Goal: Obtain resource: Obtain resource

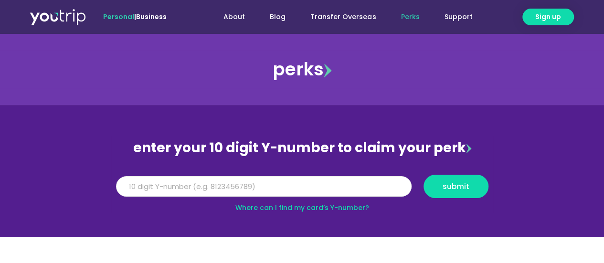
click at [320, 191] on input "Y Number" at bounding box center [264, 186] width 296 height 21
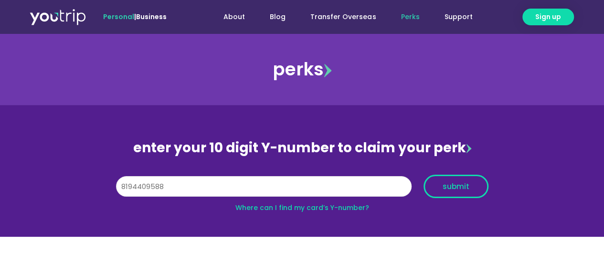
type input "8194409588"
click at [462, 183] on span "submit" at bounding box center [456, 186] width 27 height 7
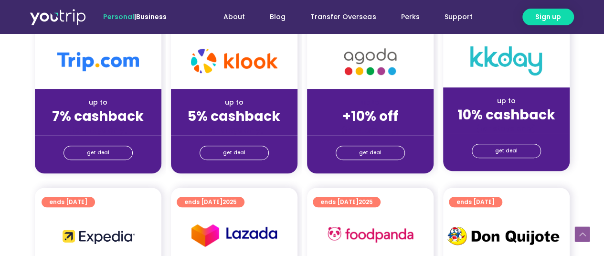
scroll to position [287, 0]
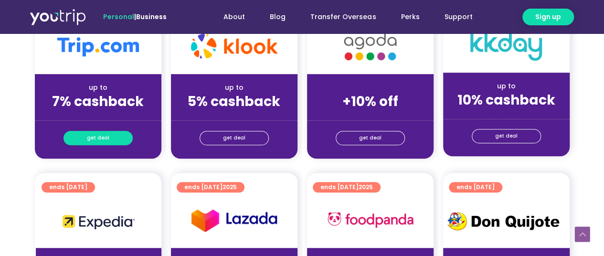
click at [102, 137] on span "get deal" at bounding box center [98, 137] width 22 height 13
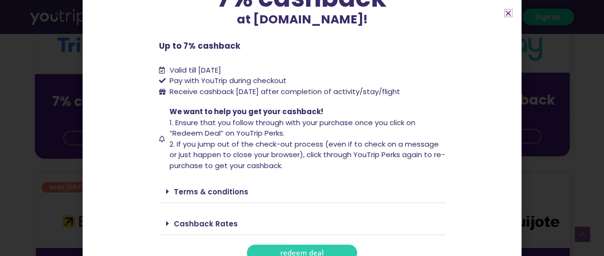
scroll to position [108, 0]
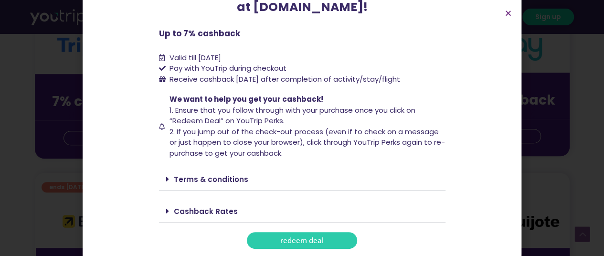
click at [287, 238] on span "redeem deal" at bounding box center [301, 240] width 43 height 7
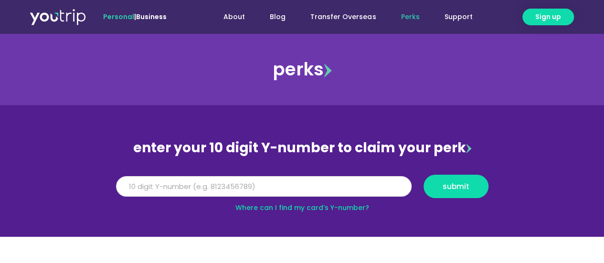
click at [267, 190] on input "Y Number" at bounding box center [264, 186] width 296 height 21
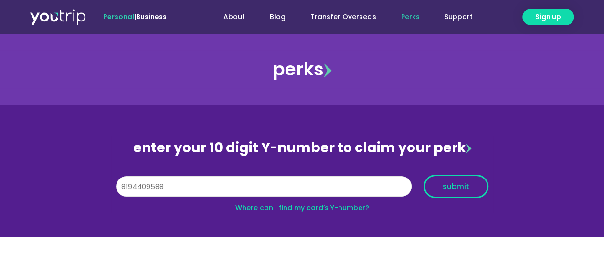
type input "8194409588"
click at [467, 180] on button "submit" at bounding box center [456, 186] width 65 height 23
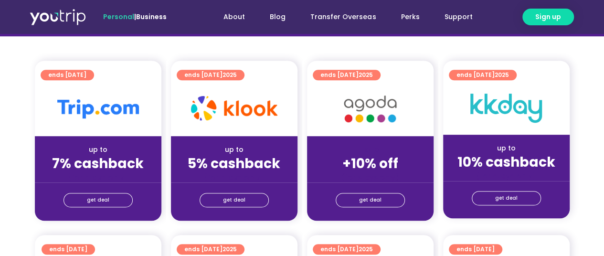
scroll to position [239, 0]
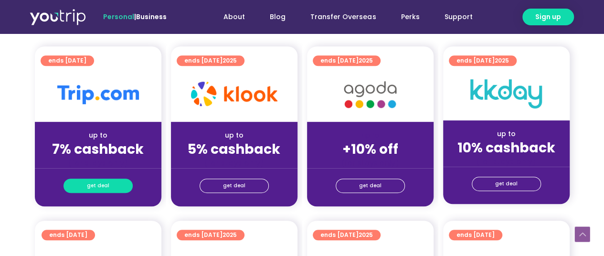
click at [89, 183] on span "get deal" at bounding box center [98, 185] width 22 height 13
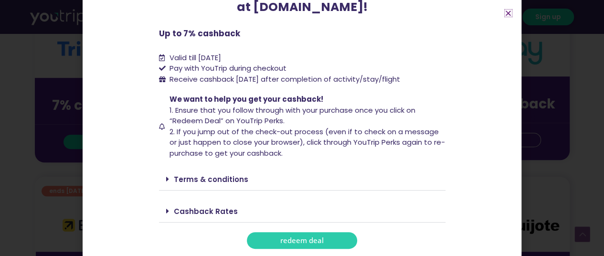
scroll to position [334, 0]
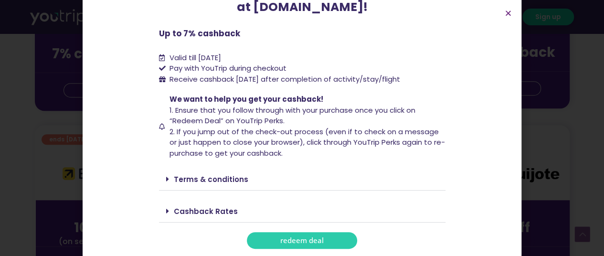
click at [251, 173] on div "Terms & conditions" at bounding box center [302, 179] width 287 height 22
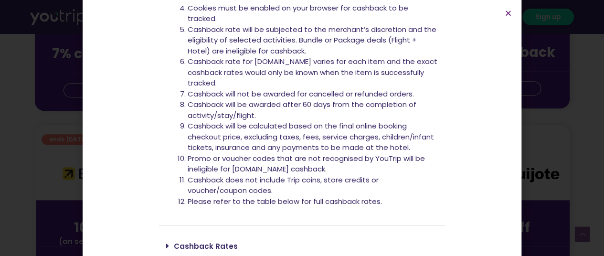
scroll to position [391, 0]
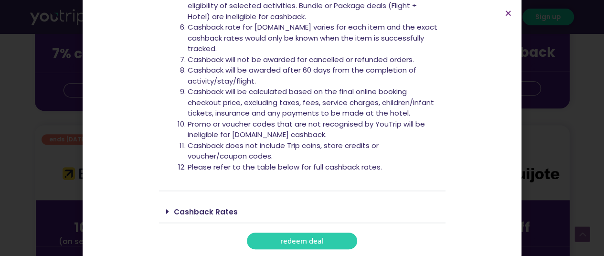
click at [225, 213] on link "Cashback Rates" at bounding box center [206, 212] width 64 height 10
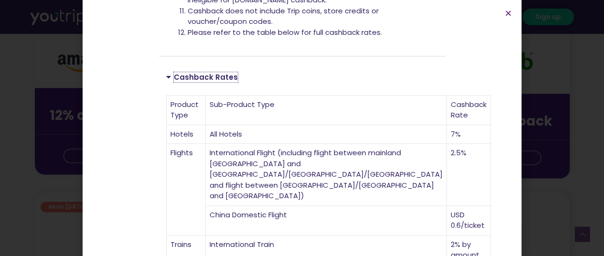
scroll to position [704, 0]
